Goal: Information Seeking & Learning: Check status

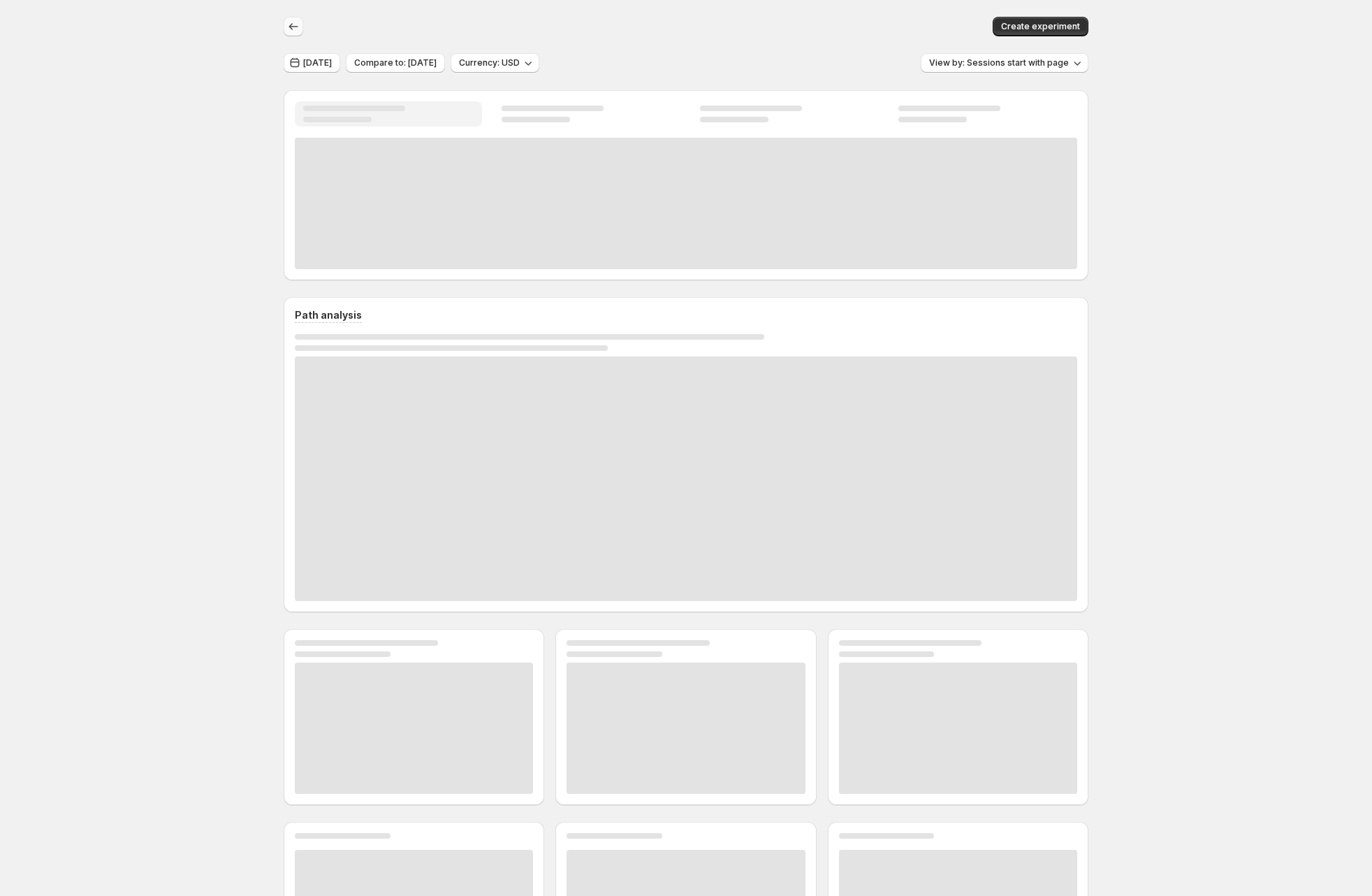
click at [297, 22] on icon "button" at bounding box center [294, 27] width 14 height 14
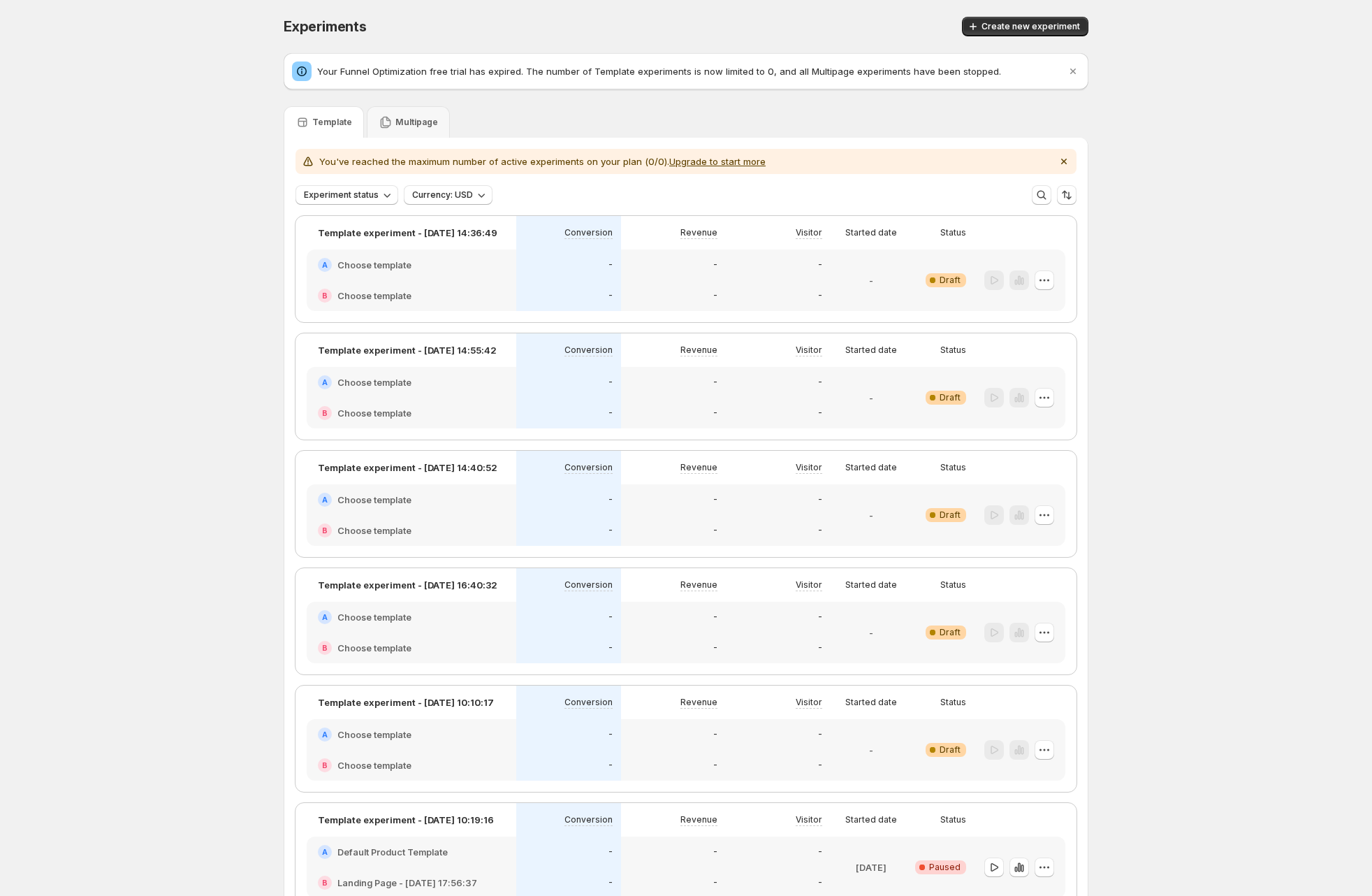
click at [751, 271] on div "-" at bounding box center [778, 265] width 88 height 14
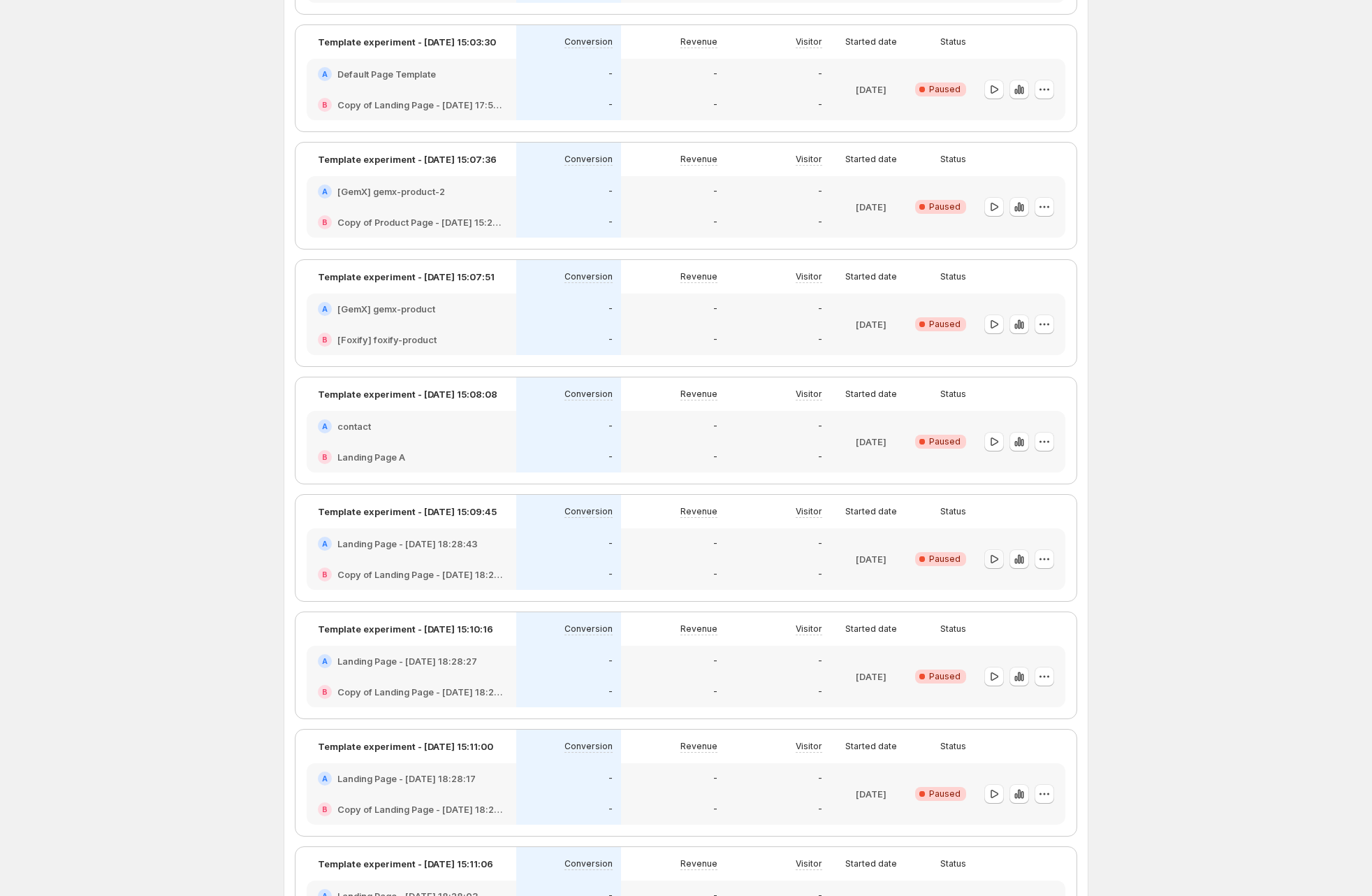
scroll to position [1273, 0]
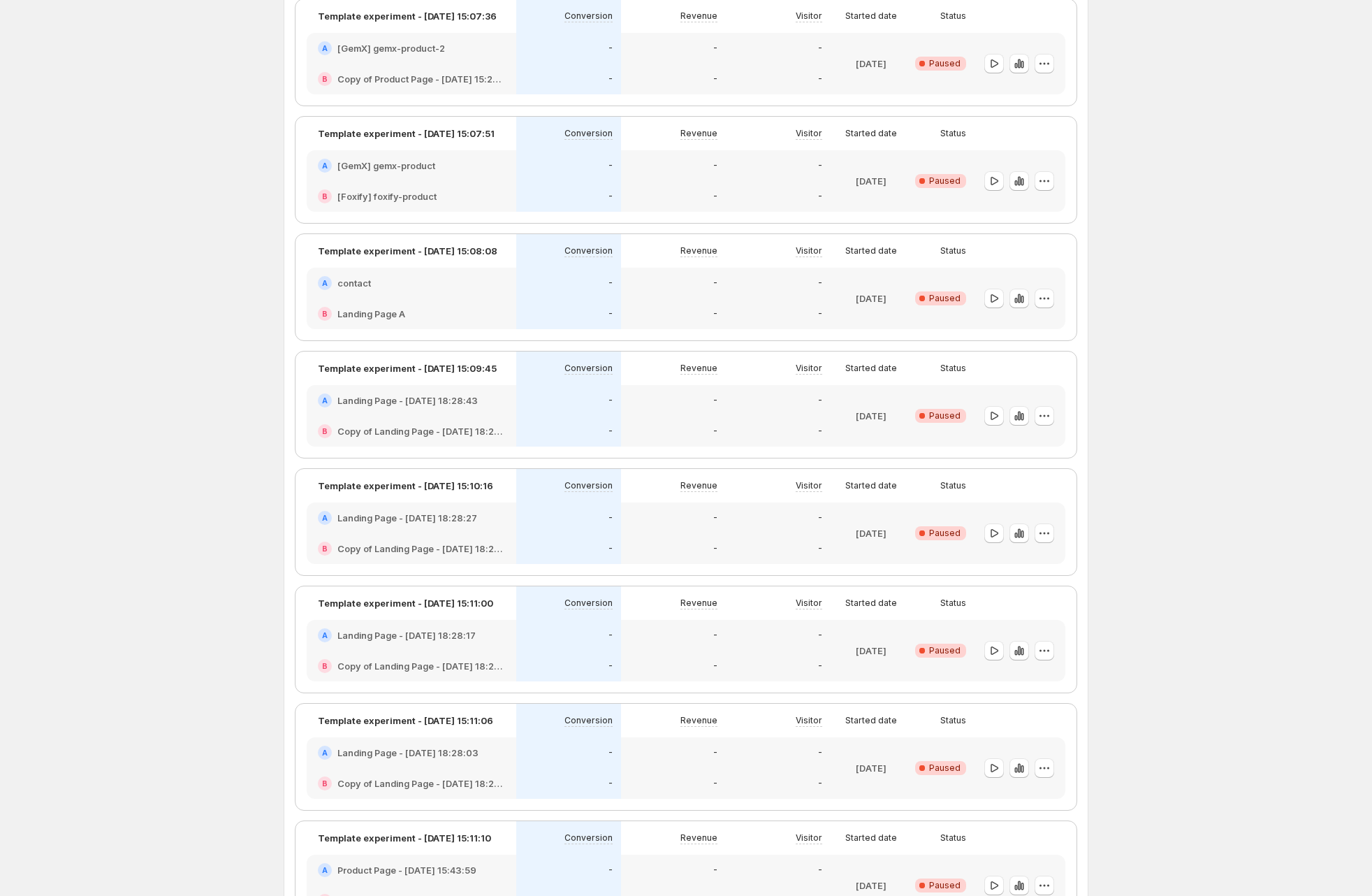
click at [911, 416] on div "[DATE]" at bounding box center [871, 416] width 81 height 62
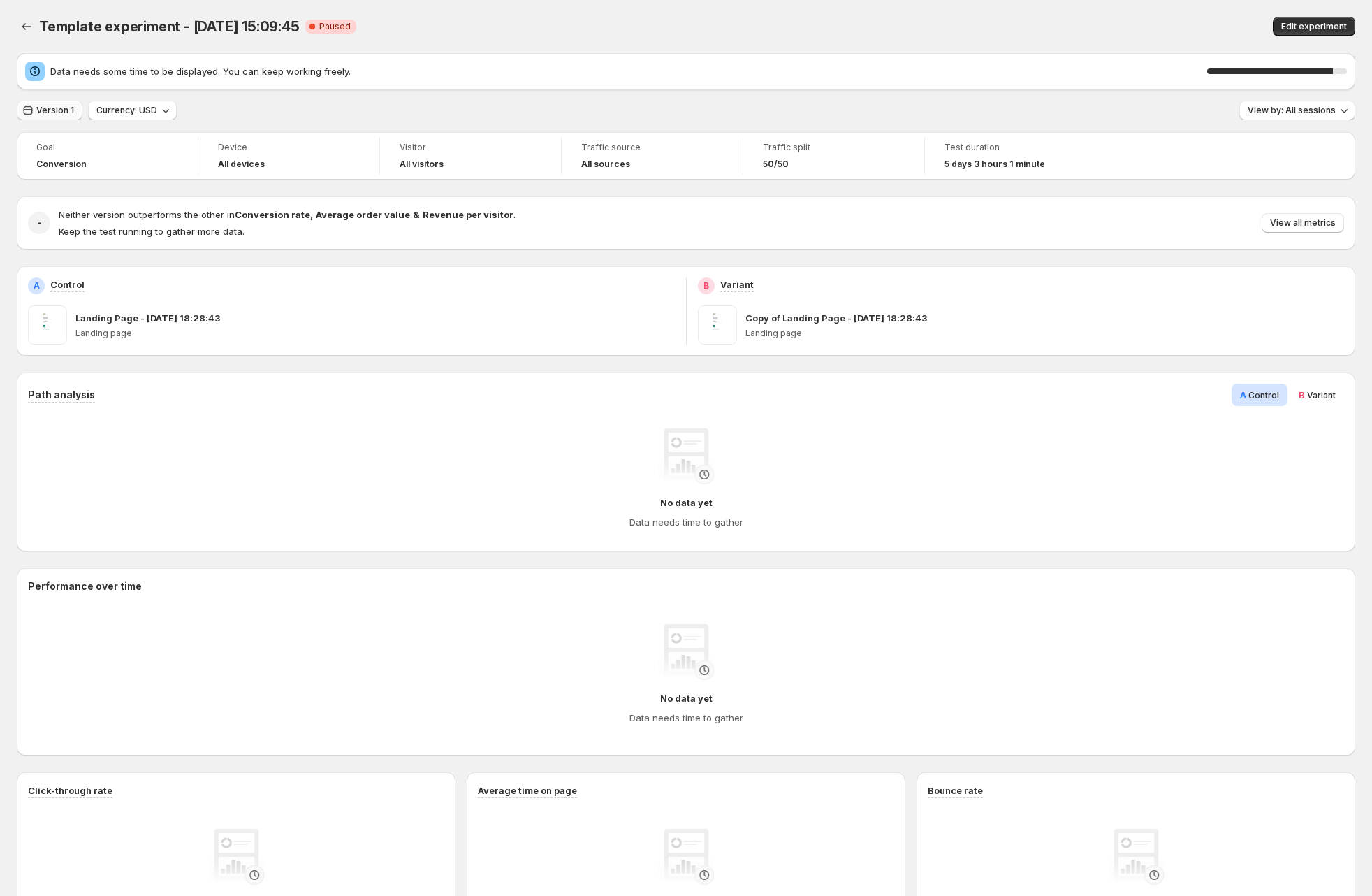
click at [48, 110] on span "Version 1" at bounding box center [55, 111] width 38 height 11
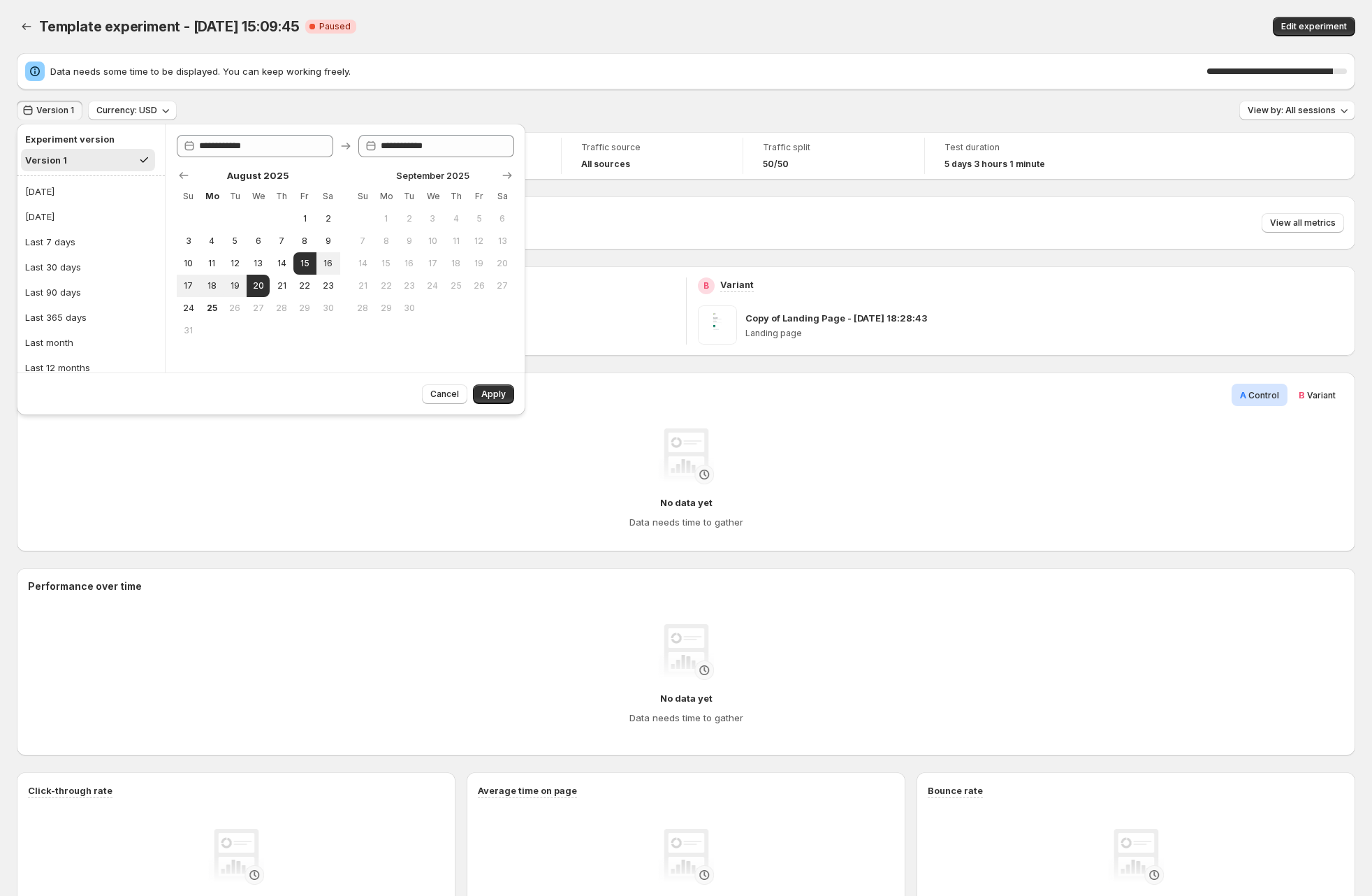
click at [505, 9] on div "Template experiment - [DATE] 15:09:45. This page is ready Template experiment -…" at bounding box center [686, 27] width 1338 height 53
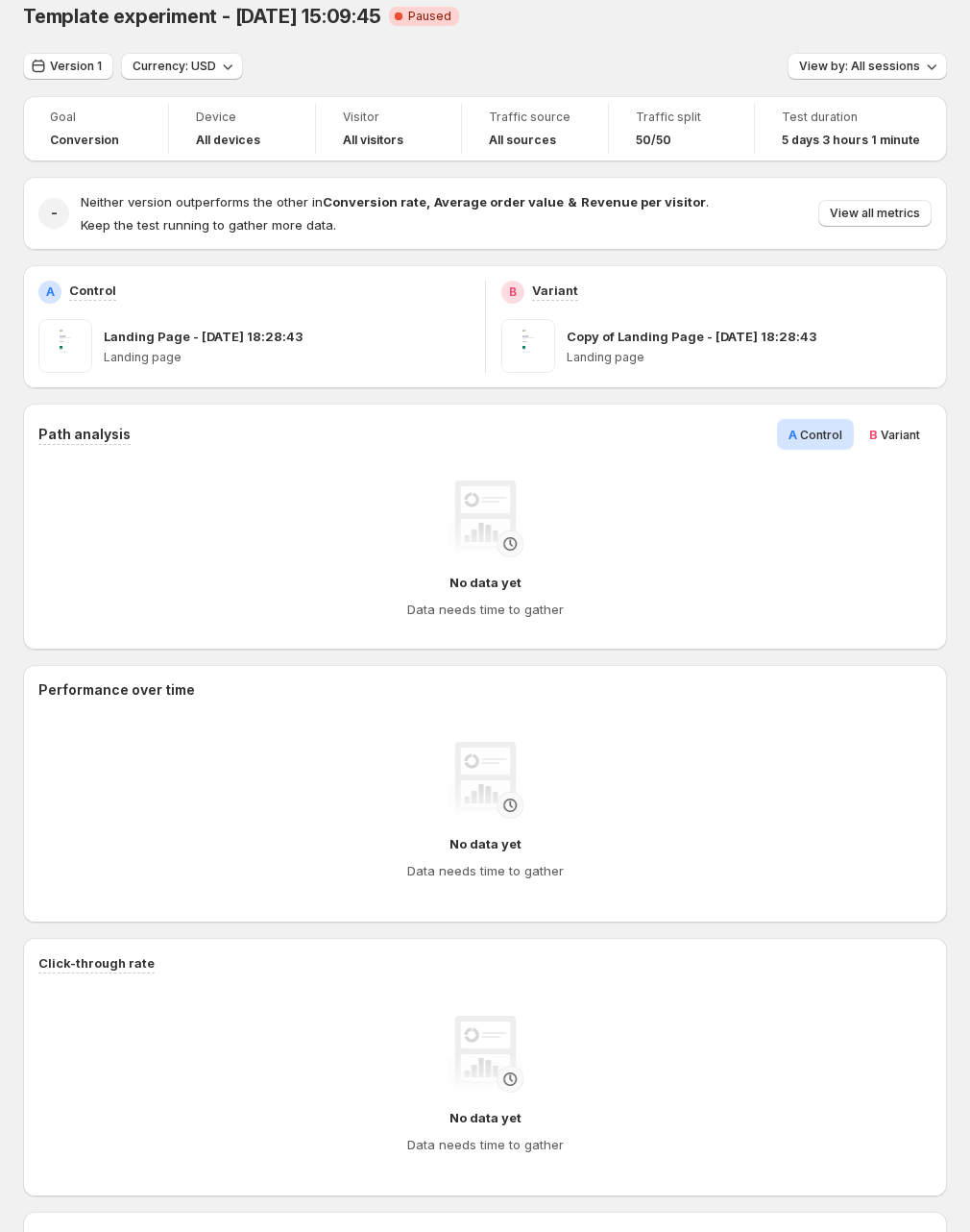
scroll to position [626, 0]
